Goal: Information Seeking & Learning: Learn about a topic

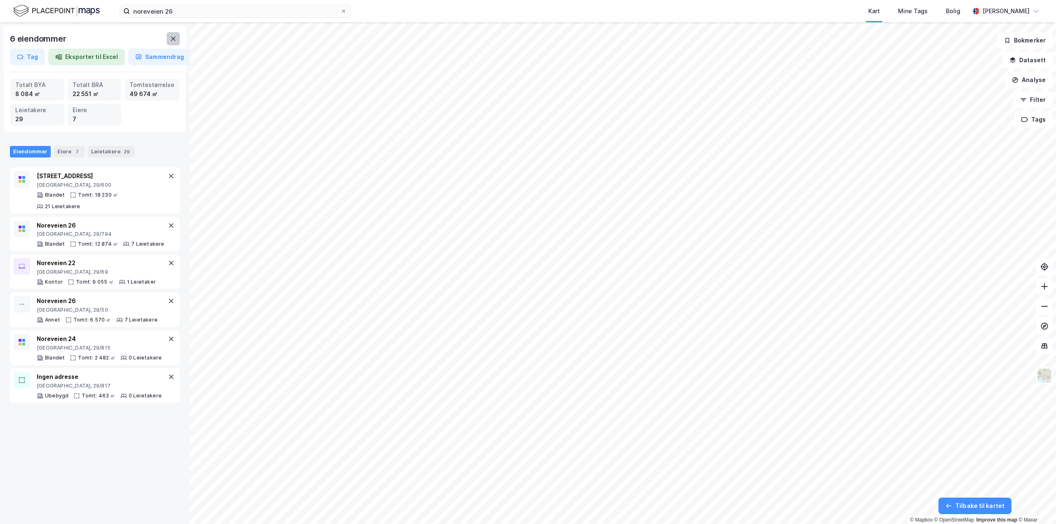
click at [169, 37] on button at bounding box center [173, 38] width 13 height 13
